Goal: Task Accomplishment & Management: Manage account settings

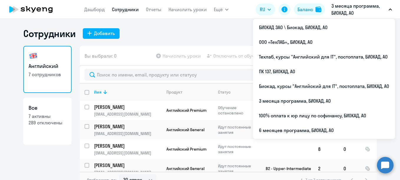
select select "30"
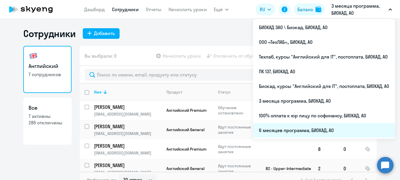
click at [289, 129] on li "6 месяцев программа, БИОКАД, АО" at bounding box center [324, 130] width 142 height 15
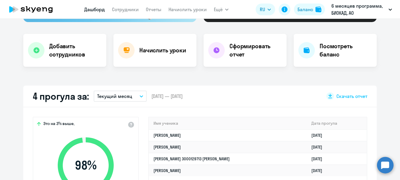
scroll to position [107, 0]
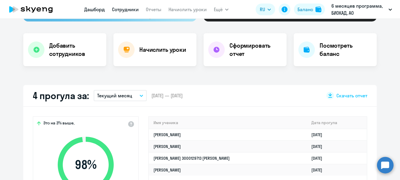
click at [128, 7] on link "Сотрудники" at bounding box center [125, 9] width 27 height 6
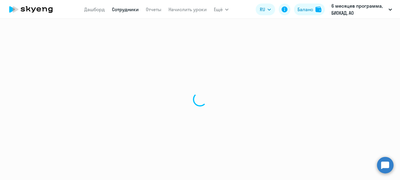
select select "30"
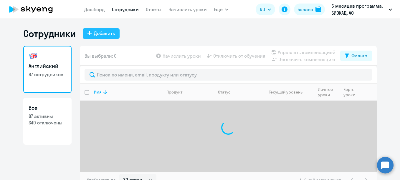
click at [103, 35] on div "Добавить" at bounding box center [104, 33] width 21 height 7
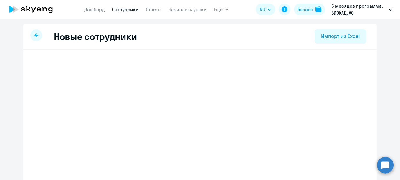
select select "english_adult_not_native_speaker"
select select "3"
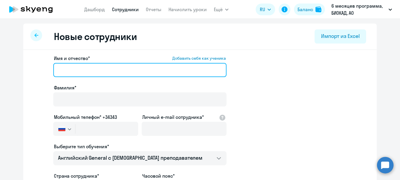
paste input "[PERSON_NAME]"
click at [115, 72] on input "[PERSON_NAME]" at bounding box center [139, 70] width 173 height 14
drag, startPoint x: 88, startPoint y: 71, endPoint x: 57, endPoint y: 73, distance: 31.3
click at [57, 73] on input "[PERSON_NAME]" at bounding box center [139, 70] width 173 height 14
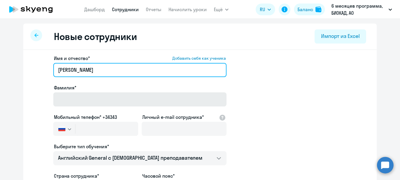
type input "[PERSON_NAME]"
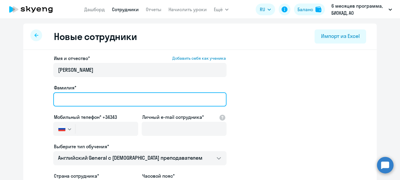
paste input "[PERSON_NAME]"
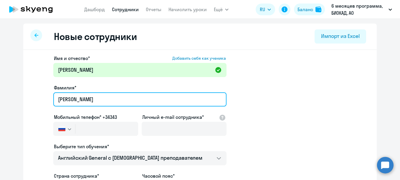
click at [68, 96] on input "[PERSON_NAME]" at bounding box center [139, 100] width 173 height 14
click at [110, 97] on input "[PERSON_NAME]" at bounding box center [139, 100] width 173 height 14
type input "[PERSON_NAME]"
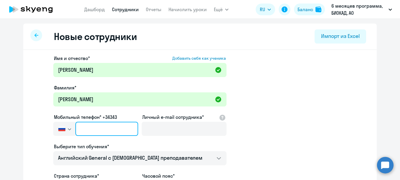
click at [97, 125] on input "text" at bounding box center [106, 129] width 63 height 14
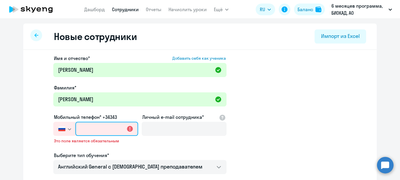
paste input "[PHONE_NUMBER]"
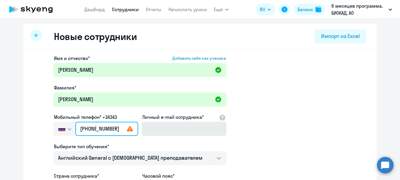
type input "[PHONE_NUMBER]"
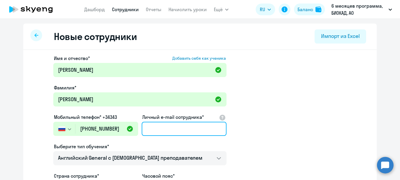
click at [153, 128] on input "Личный e-mail сотрудника*" at bounding box center [184, 129] width 85 height 14
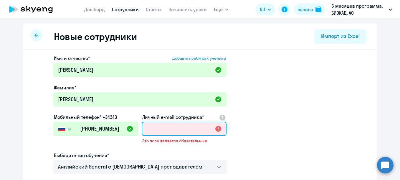
paste input "[EMAIL_ADDRESS][DOMAIN_NAME]"
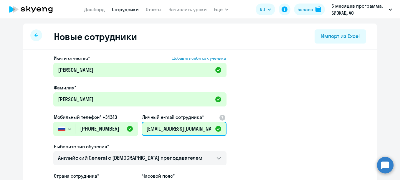
scroll to position [46, 0]
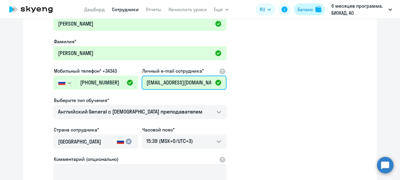
type input "[EMAIL_ADDRESS][DOMAIN_NAME]"
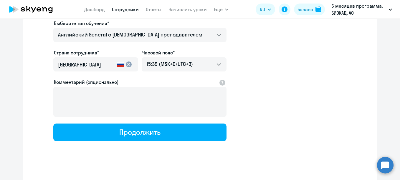
scroll to position [47, 0]
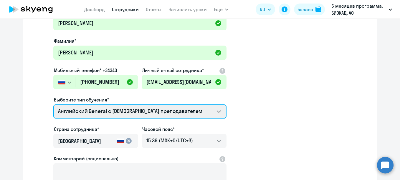
click at [173, 111] on select "Премиум [DEMOGRAPHIC_DATA] с русскоговорящим преподавателем Английский General …" at bounding box center [139, 112] width 173 height 14
select select "english_adult_not_native_speaker_premium"
click at [53, 105] on select "Премиум [DEMOGRAPHIC_DATA] с русскоговорящим преподавателем Английский General …" at bounding box center [139, 112] width 173 height 14
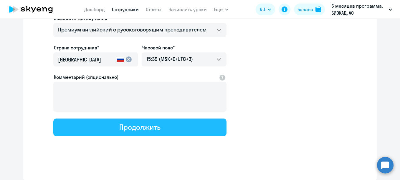
click at [144, 129] on div "Продолжить" at bounding box center [139, 127] width 41 height 9
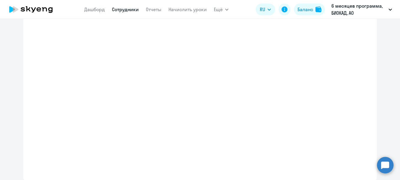
select select "english_adult_not_native_speaker_premium"
select select "3"
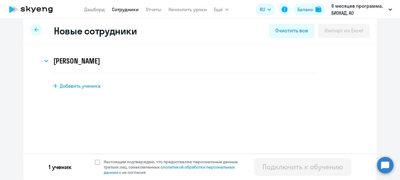
scroll to position [0, 0]
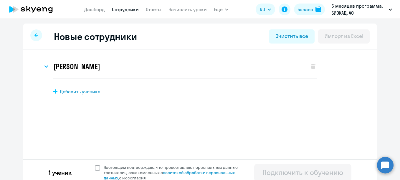
click at [124, 176] on span "Настоящим подтверждаю, что предоставляю персональные данные третьих лиц, ознако…" at bounding box center [174, 173] width 141 height 16
click at [95, 165] on input "Настоящим подтверждаю, что предоставляю персональные данные третьих лиц, ознако…" at bounding box center [95, 165] width 0 height 0
checkbox input "true"
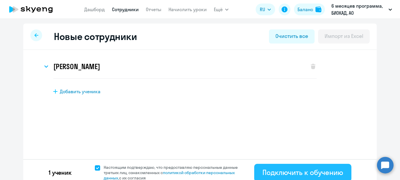
click at [264, 169] on div "Подключить к обучению" at bounding box center [303, 172] width 81 height 9
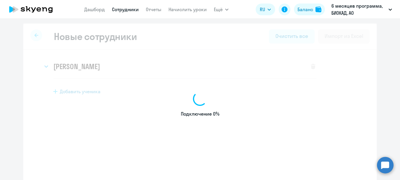
select select "english_adult_not_native_speaker"
select select "3"
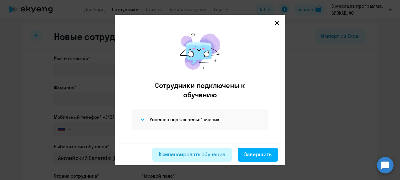
click at [197, 159] on button "Компенсировать обучение" at bounding box center [192, 155] width 80 height 14
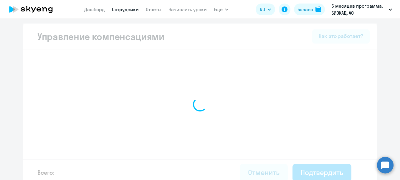
select select "MONTHLY"
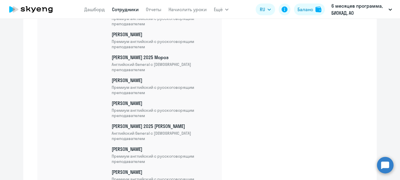
scroll to position [2000, 0]
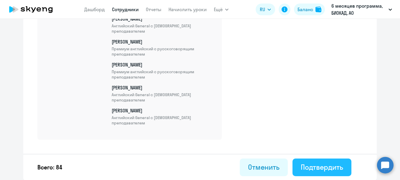
click at [301, 171] on div "Подтвердить" at bounding box center [322, 167] width 42 height 9
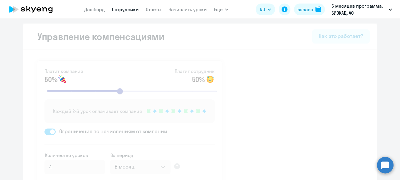
select select "30"
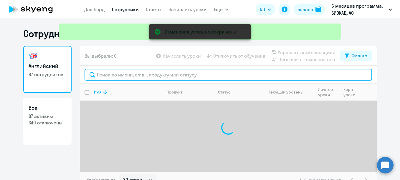
click at [218, 73] on input "text" at bounding box center [229, 75] width 288 height 12
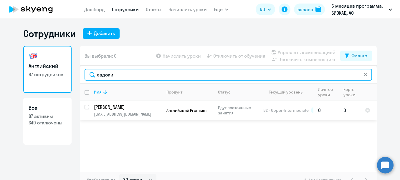
type input "евдоки"
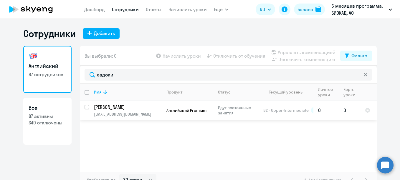
click at [85, 107] on input "select row 13184512" at bounding box center [91, 111] width 12 height 12
checkbox input "true"
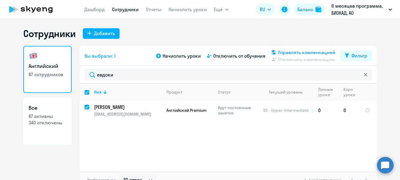
click at [308, 52] on span "Управлять компенсацией" at bounding box center [307, 52] width 58 height 7
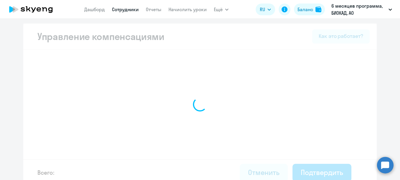
select select "MONTHLY"
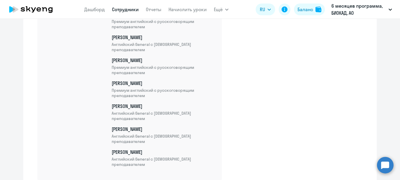
scroll to position [2042, 0]
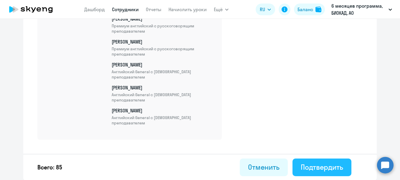
click at [311, 163] on div "Подтвердить" at bounding box center [322, 167] width 42 height 9
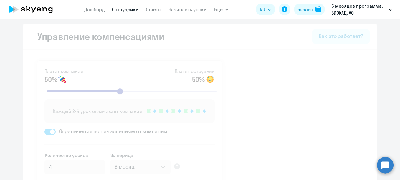
select select "30"
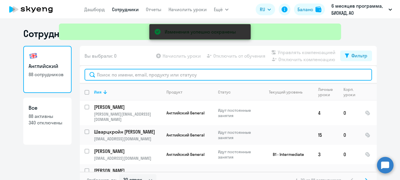
click at [182, 72] on input "text" at bounding box center [229, 75] width 288 height 12
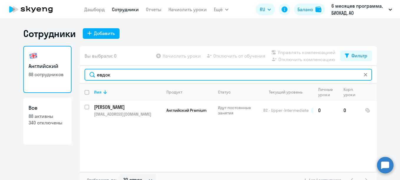
type input "евдок"
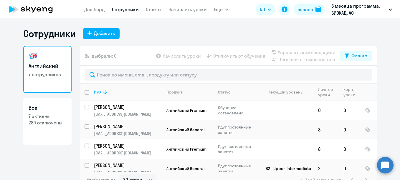
select select "30"
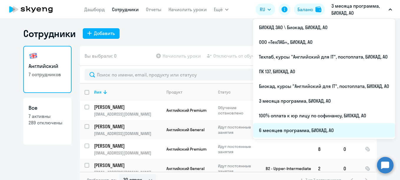
click at [292, 128] on li "6 месяцев программа, БИОКАД, АО" at bounding box center [324, 130] width 142 height 15
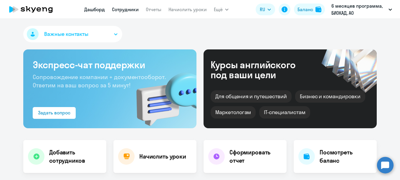
click at [125, 9] on link "Сотрудники" at bounding box center [125, 9] width 27 height 6
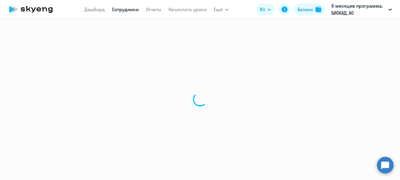
select select "30"
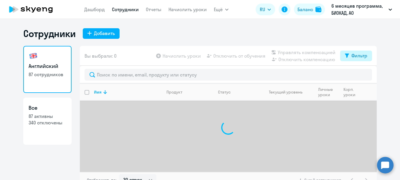
click at [361, 52] on div "Фильтр" at bounding box center [360, 55] width 16 height 7
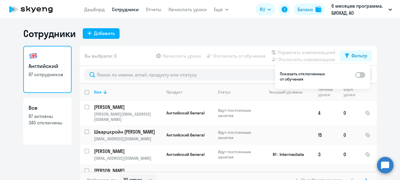
click at [362, 74] on span at bounding box center [361, 75] width 10 height 6
click at [356, 75] on input "checkbox" at bounding box center [355, 75] width 0 height 0
checkbox input "true"
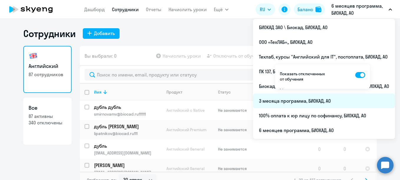
click at [374, 103] on li "3 месяца программа, БИОКАД, АО" at bounding box center [324, 101] width 142 height 15
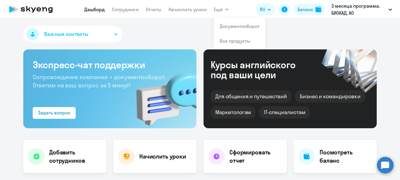
click at [128, 5] on nav "Дашборд Сотрудники Отчеты Начислить уроки" at bounding box center [145, 10] width 123 height 12
click at [129, 7] on link "Сотрудники" at bounding box center [125, 9] width 27 height 6
select select "30"
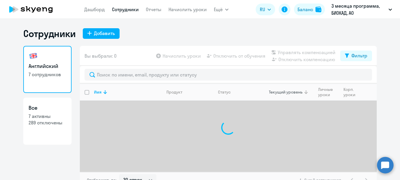
scroll to position [8, 0]
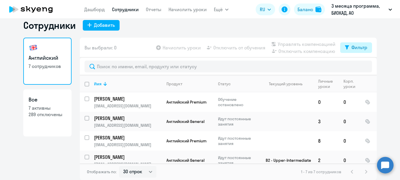
click at [355, 49] on div "Фильтр" at bounding box center [360, 47] width 16 height 7
click at [363, 69] on span at bounding box center [361, 67] width 10 height 6
click at [356, 67] on input "checkbox" at bounding box center [355, 67] width 0 height 0
checkbox input "true"
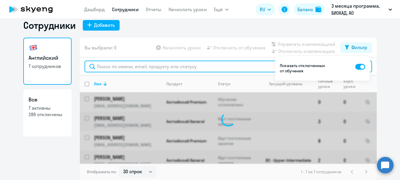
click at [249, 71] on input "text" at bounding box center [229, 67] width 288 height 12
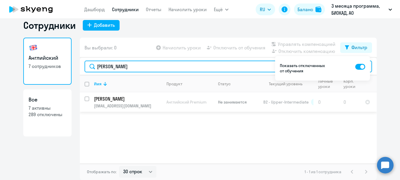
type input "евдокимова"
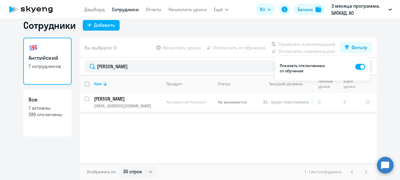
click at [144, 97] on p "[PERSON_NAME]" at bounding box center [127, 99] width 67 height 6
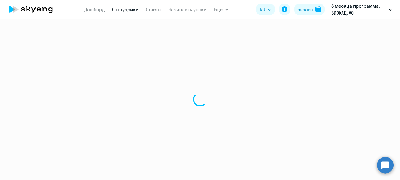
select select "english"
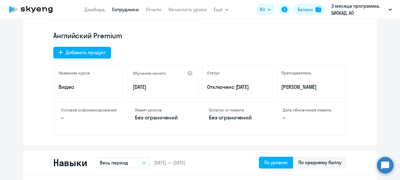
scroll to position [185, 0]
